Goal: Information Seeking & Learning: Learn about a topic

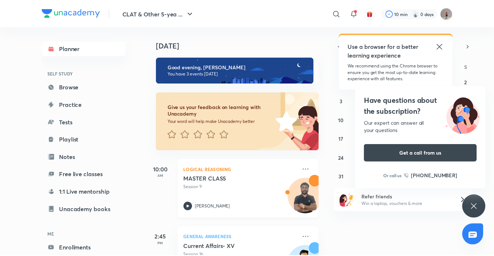
scroll to position [73, 0]
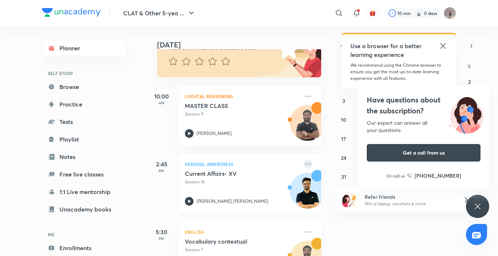
click at [304, 163] on icon at bounding box center [308, 164] width 9 height 9
click at [486, 207] on div "Have questions about the subscription? Our expert can answer all your questions…" at bounding box center [477, 206] width 23 height 23
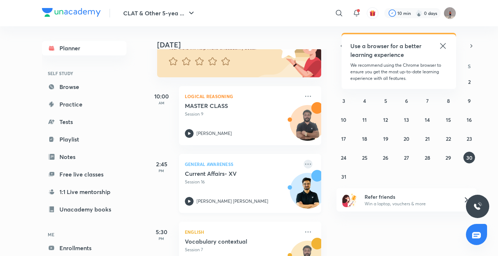
click at [304, 166] on icon at bounding box center [308, 164] width 9 height 9
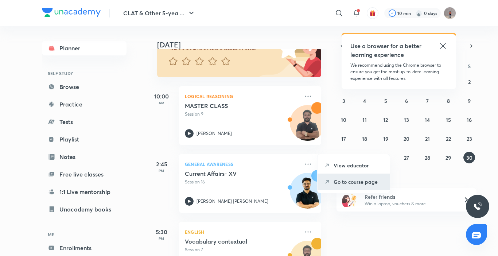
click at [330, 180] on icon at bounding box center [326, 181] width 7 height 7
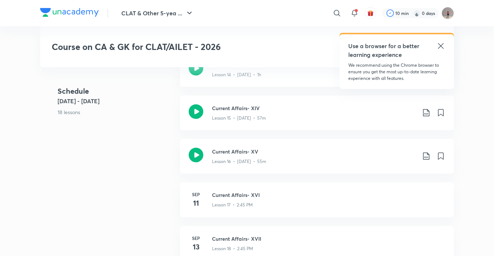
scroll to position [948, 0]
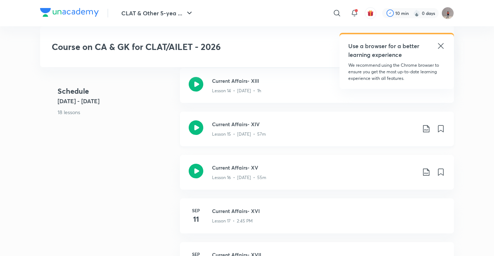
click at [191, 131] on icon at bounding box center [196, 127] width 15 height 15
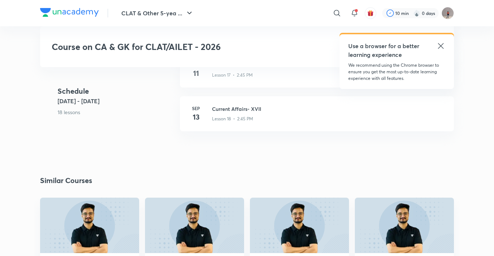
scroll to position [984, 0]
